Goal: Check status

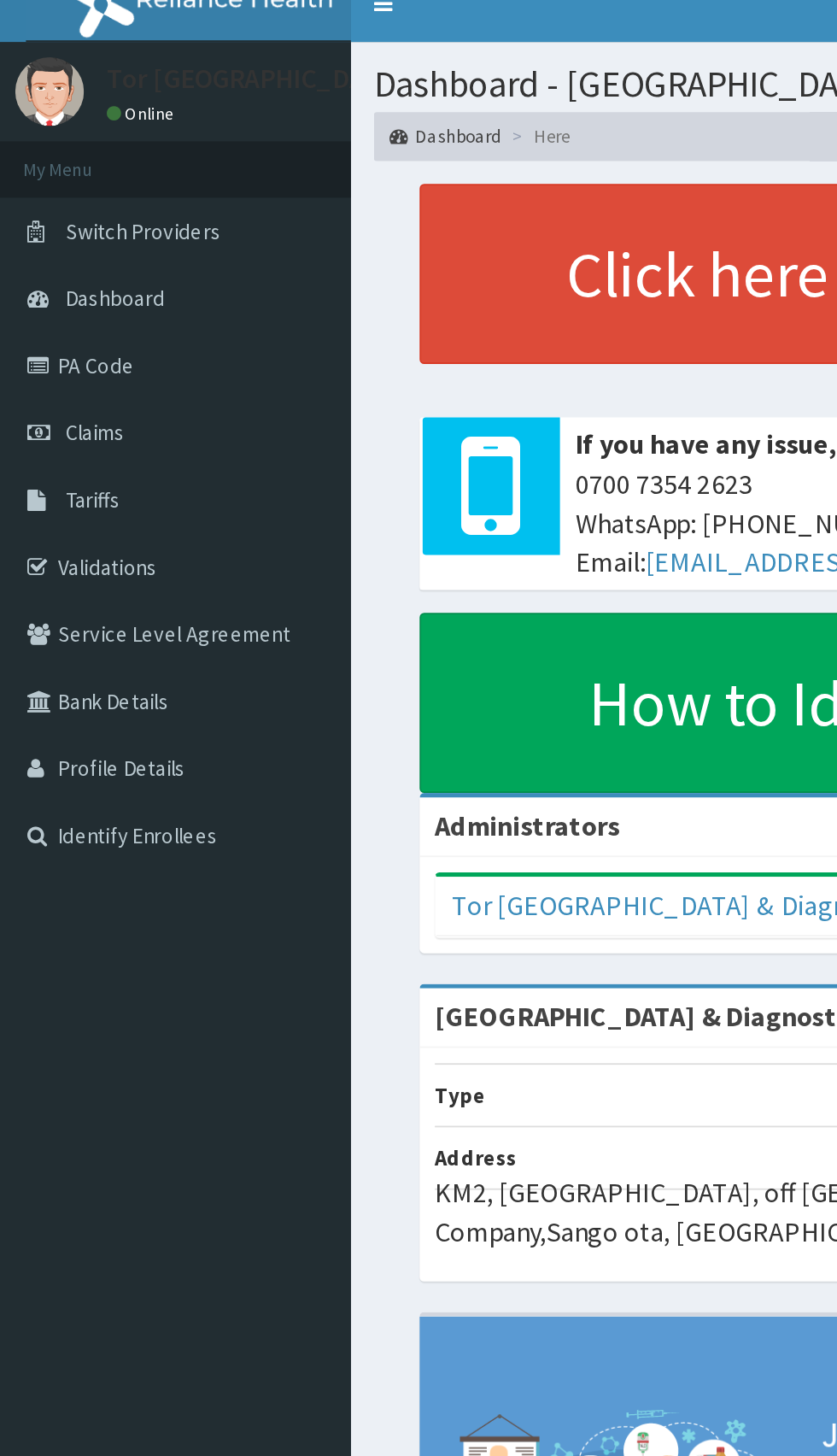
click at [59, 274] on link "Claims" at bounding box center [98, 261] width 197 height 37
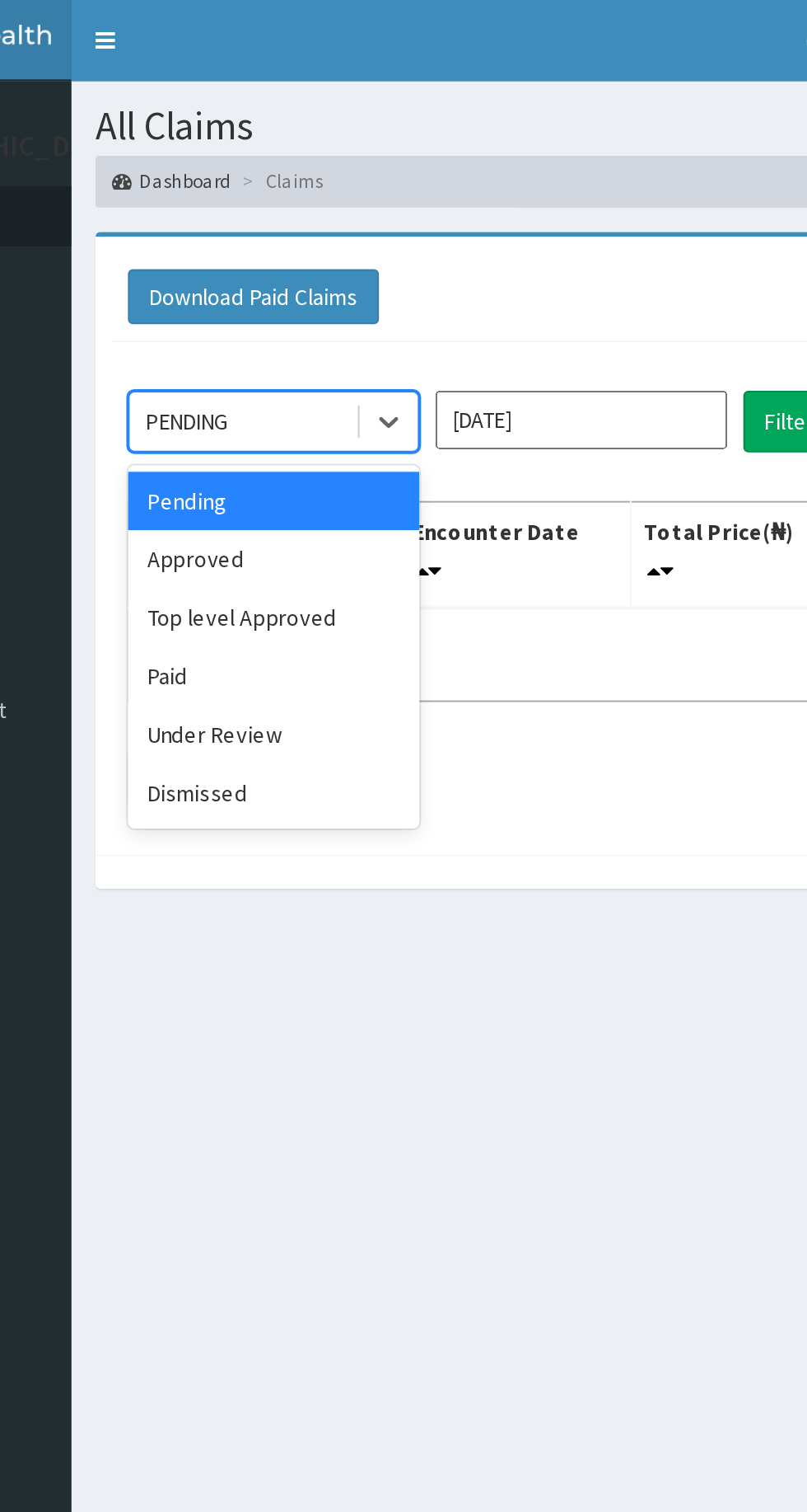
click at [291, 290] on div "Approved" at bounding box center [292, 284] width 148 height 30
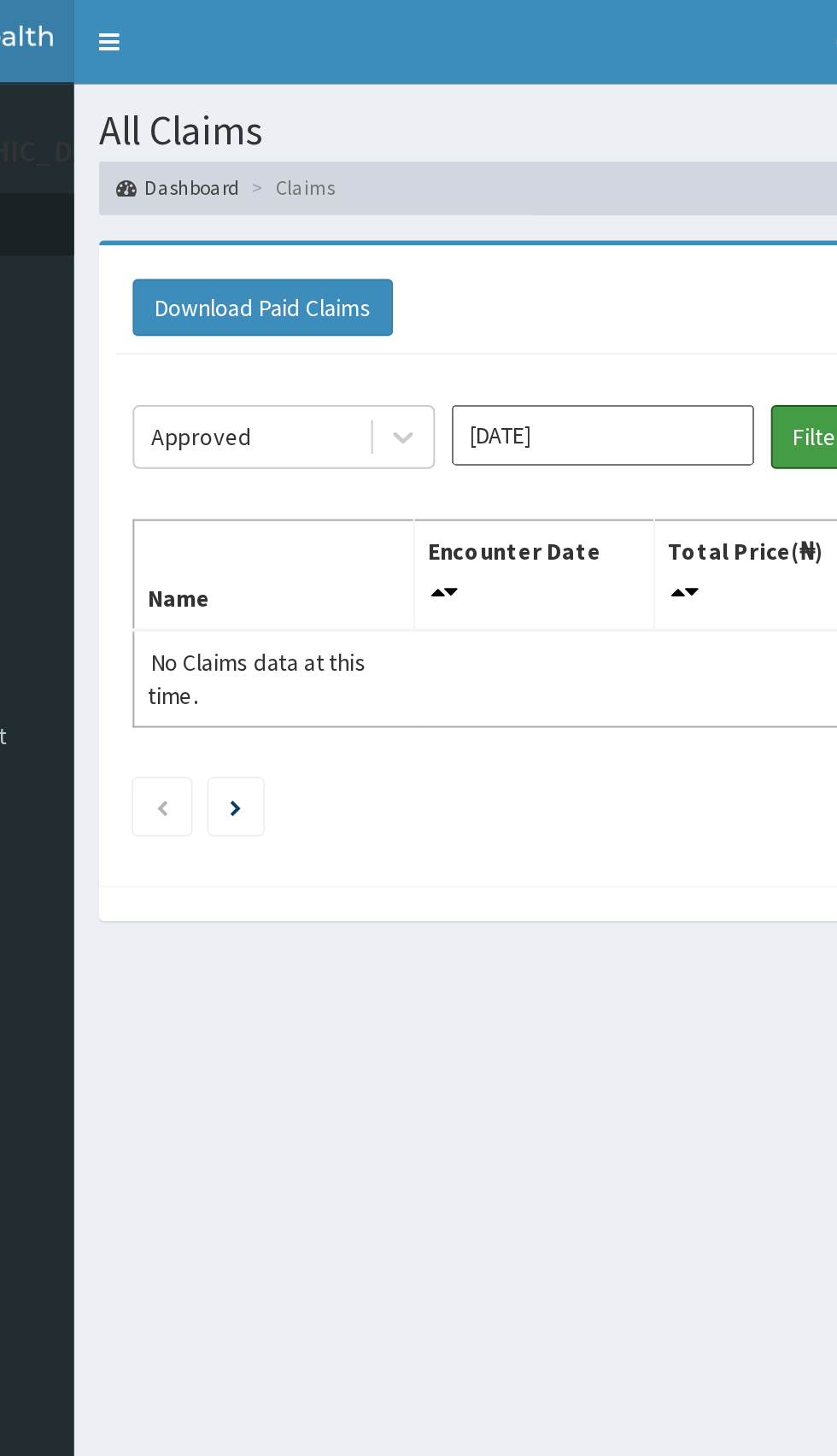
click at [569, 221] on button "Filter Claims" at bounding box center [593, 222] width 85 height 33
